Goal: Task Accomplishment & Management: Manage account settings

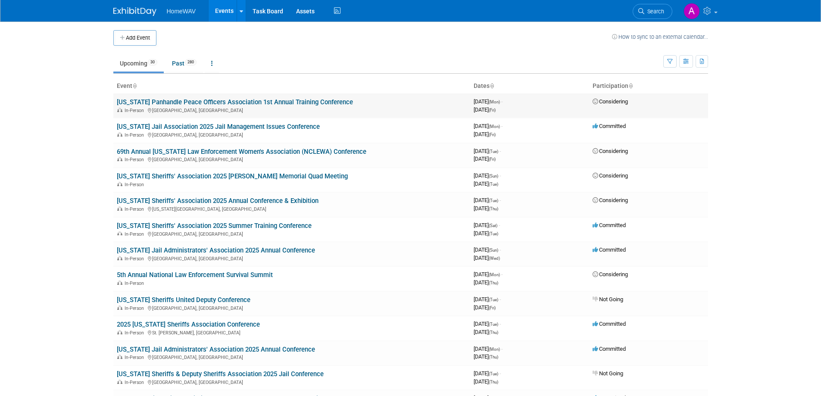
click at [610, 103] on span "Considering" at bounding box center [610, 101] width 35 height 6
drag, startPoint x: 629, startPoint y: 100, endPoint x: 621, endPoint y: 101, distance: 8.3
click at [627, 100] on td "Considering" at bounding box center [648, 106] width 119 height 25
click at [562, 103] on div "3965673600 September 01, 2025 (Mon) - September 05, 2025 (Fri)" at bounding box center [530, 105] width 112 height 15
click at [612, 102] on span "Considering" at bounding box center [610, 101] width 35 height 6
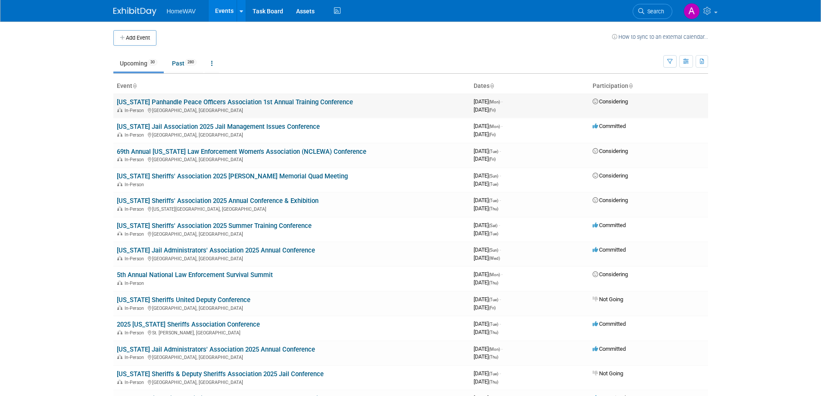
click at [290, 101] on link "[US_STATE] Panhandle Peace Officers Association 1st Annual Training Conference" at bounding box center [235, 102] width 236 height 8
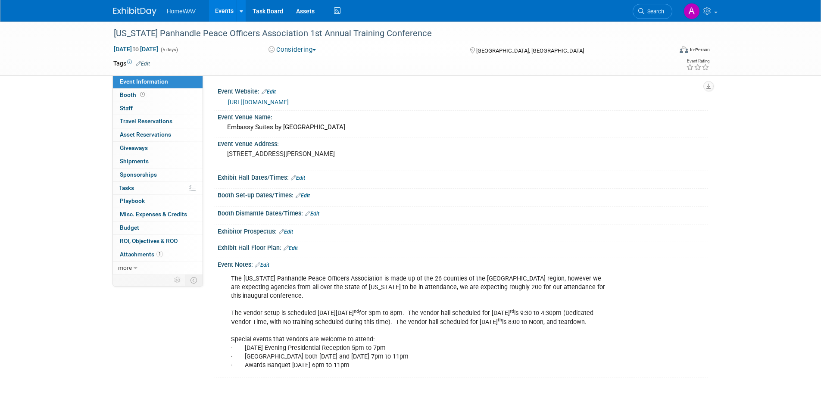
click at [293, 51] on button "Considering" at bounding box center [292, 49] width 54 height 9
click at [296, 87] on link "Not Going" at bounding box center [300, 88] width 68 height 12
click at [225, 9] on link "Events" at bounding box center [224, 11] width 31 height 22
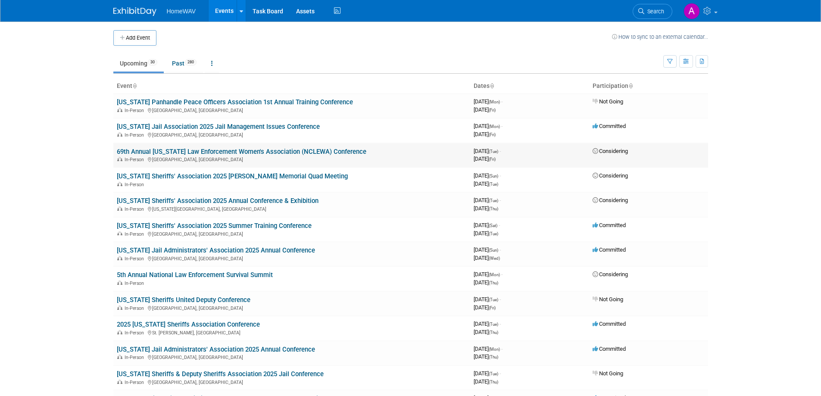
click at [317, 150] on link "69th Annual [US_STATE] Law Enforcement Women's Association (NCLEWA) Conference" at bounding box center [242, 152] width 250 height 8
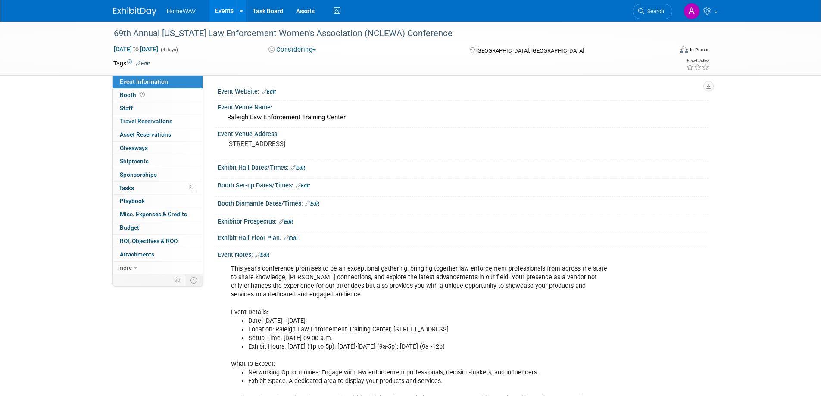
click at [281, 50] on button "Considering" at bounding box center [292, 49] width 54 height 9
click at [293, 88] on link "Not Going" at bounding box center [300, 88] width 68 height 12
click at [223, 5] on link "Events" at bounding box center [224, 11] width 31 height 22
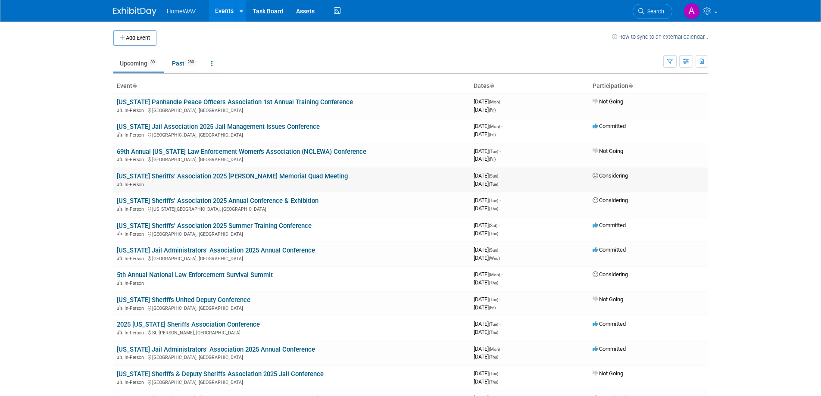
click at [306, 174] on link "[US_STATE] Sheriffs' Association 2025 [PERSON_NAME] Memorial Quad Meeting" at bounding box center [232, 176] width 231 height 8
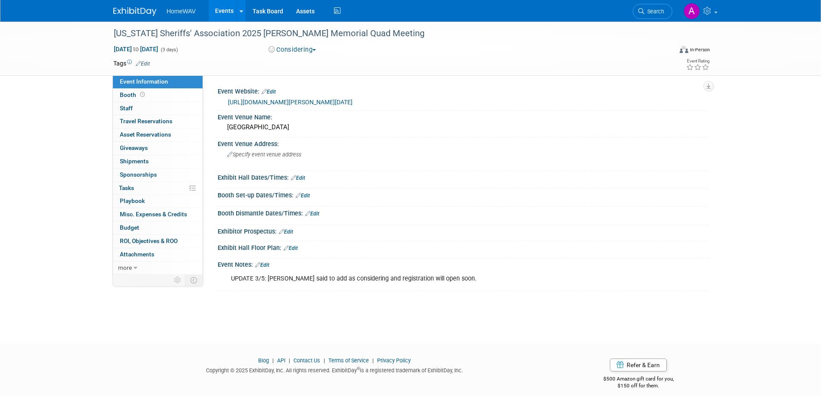
click at [311, 51] on button "Considering" at bounding box center [292, 49] width 54 height 9
click at [304, 86] on link "Not Going" at bounding box center [300, 88] width 68 height 12
click at [222, 9] on link "Events" at bounding box center [224, 11] width 31 height 22
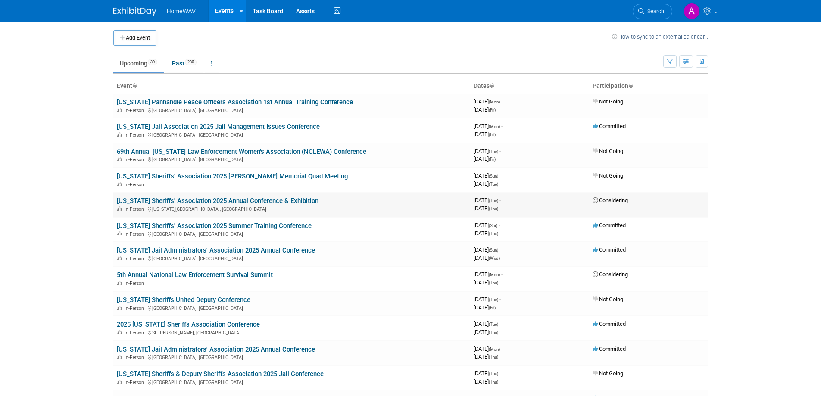
click at [252, 201] on link "[US_STATE] Sheriffs' Association 2025 Annual Conference & Exhibition" at bounding box center [218, 201] width 202 height 8
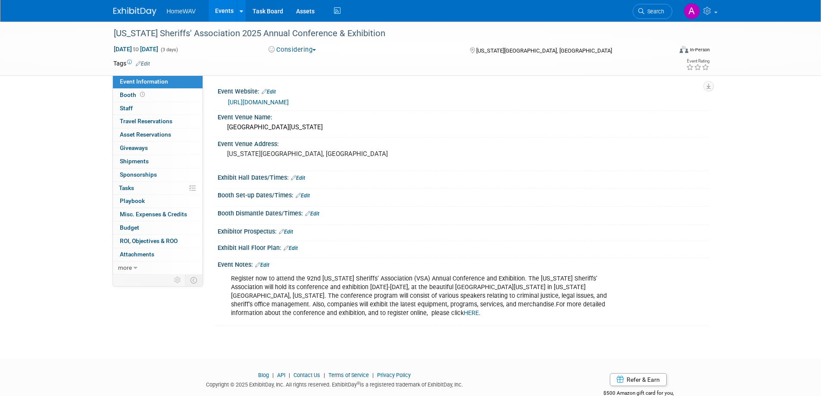
click at [291, 50] on button "Considering" at bounding box center [292, 49] width 54 height 9
click at [292, 84] on link "Not Going" at bounding box center [300, 88] width 68 height 12
click at [222, 7] on link "Events" at bounding box center [224, 11] width 31 height 22
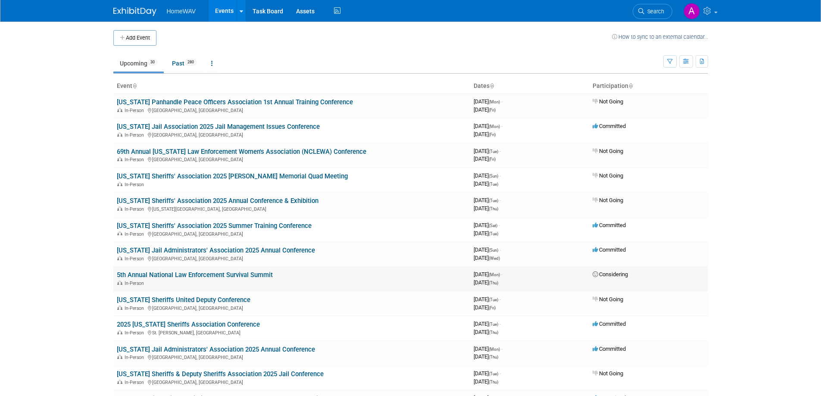
click at [240, 273] on link "5th Annual National Law Enforcement Survival Summit" at bounding box center [195, 275] width 156 height 8
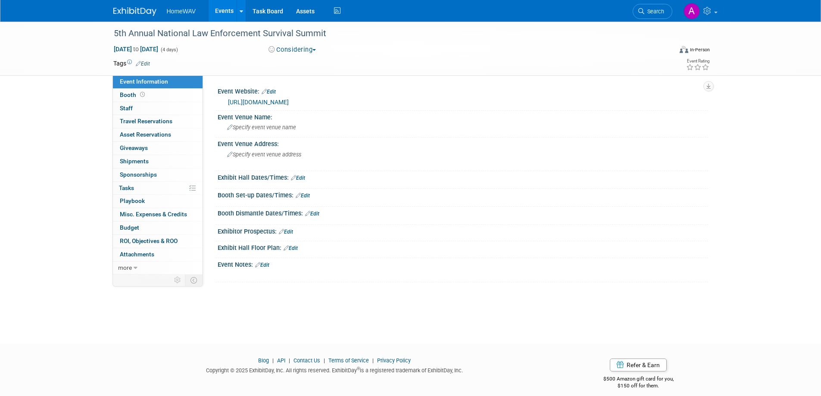
click at [309, 50] on button "Considering" at bounding box center [292, 49] width 54 height 9
click at [301, 89] on link "Not Going" at bounding box center [300, 88] width 68 height 12
click at [231, 11] on link "Events" at bounding box center [224, 11] width 31 height 22
